Goal: Task Accomplishment & Management: Complete application form

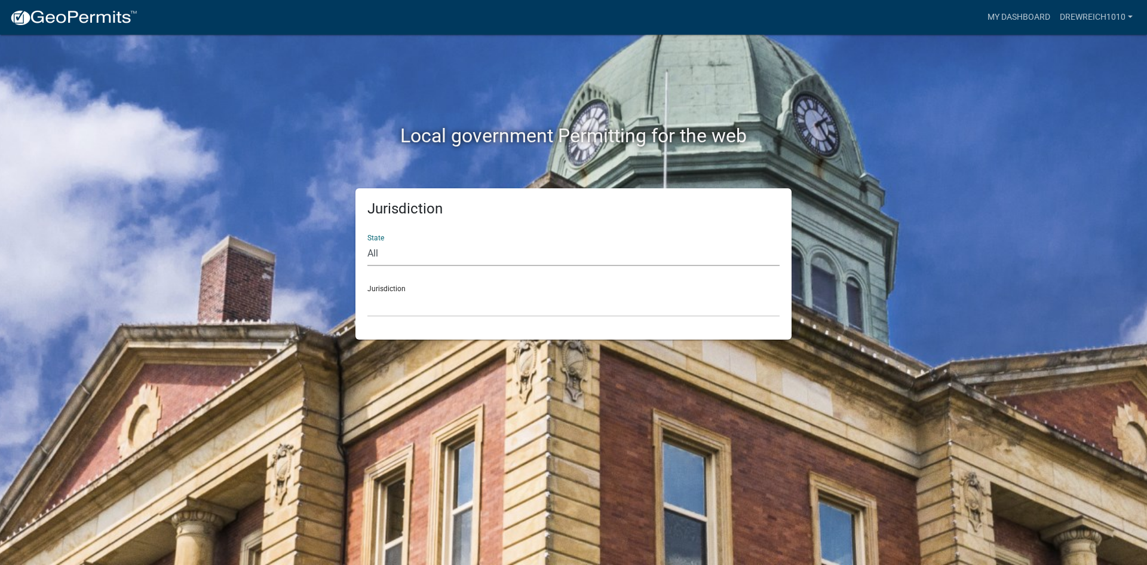
click at [424, 255] on select "All [US_STATE] [US_STATE] [US_STATE] [US_STATE] [US_STATE] [US_STATE] [US_STATE…" at bounding box center [574, 253] width 412 height 25
select select "[US_STATE]"
click at [368, 241] on select "All [US_STATE] [US_STATE] [US_STATE] [US_STATE] [US_STATE] [US_STATE] [US_STATE…" at bounding box center [574, 253] width 412 height 25
click at [448, 312] on select "City of [GEOGRAPHIC_DATA], [US_STATE] City of [GEOGRAPHIC_DATA], [US_STATE] Cit…" at bounding box center [574, 304] width 412 height 25
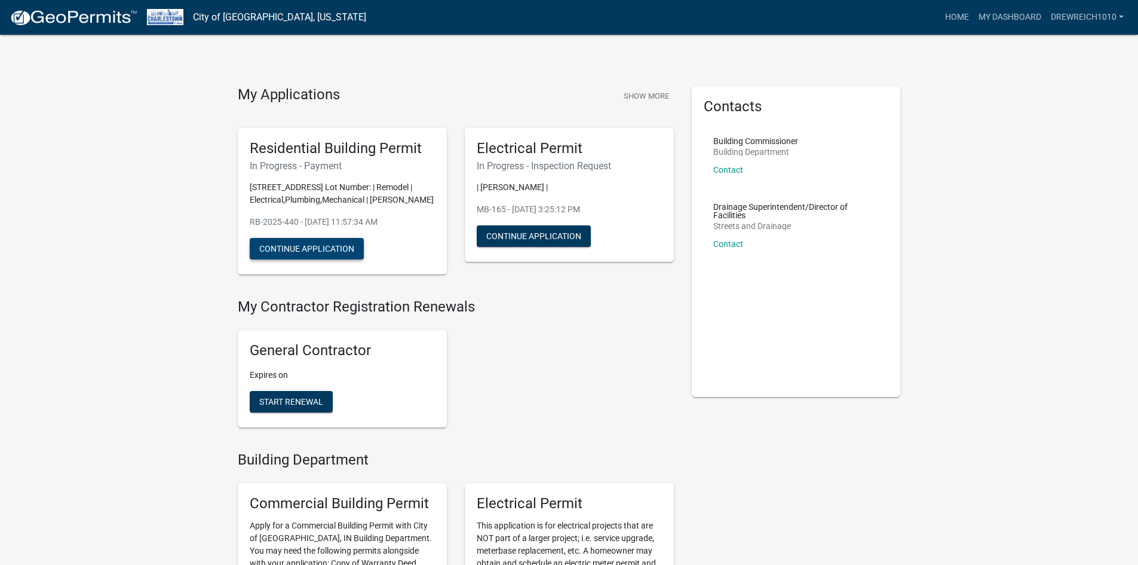
click at [317, 250] on button "Continue Application" at bounding box center [307, 249] width 114 height 22
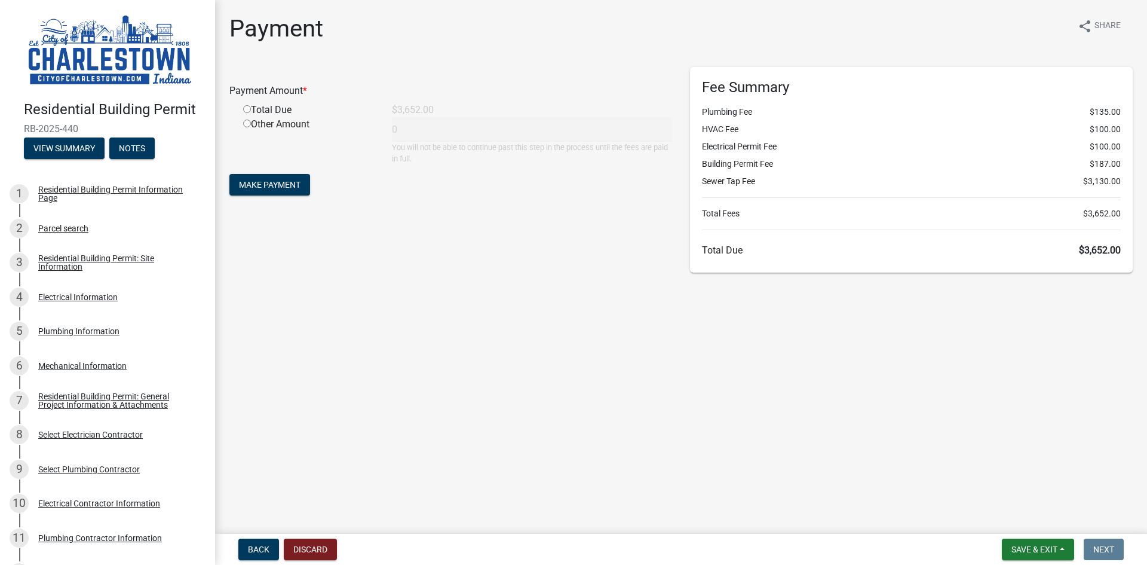
click at [249, 108] on input "radio" at bounding box center [247, 109] width 8 height 8
radio input "true"
type input "3652"
click at [287, 185] on span "Make Payment" at bounding box center [270, 185] width 62 height 10
